Goal: Task Accomplishment & Management: Use online tool/utility

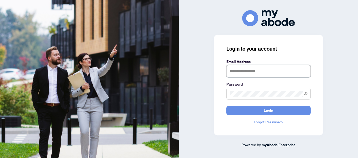
click at [247, 73] on input "text" at bounding box center [268, 71] width 84 height 12
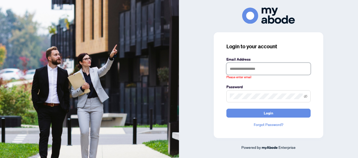
type input "**********"
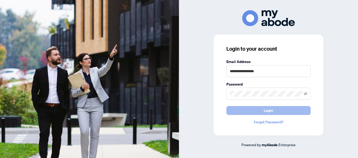
click at [254, 111] on button "Login" at bounding box center [268, 110] width 84 height 9
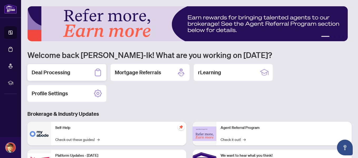
click at [67, 74] on h2 "Deal Processing" at bounding box center [51, 72] width 39 height 7
